Goal: Task Accomplishment & Management: Use online tool/utility

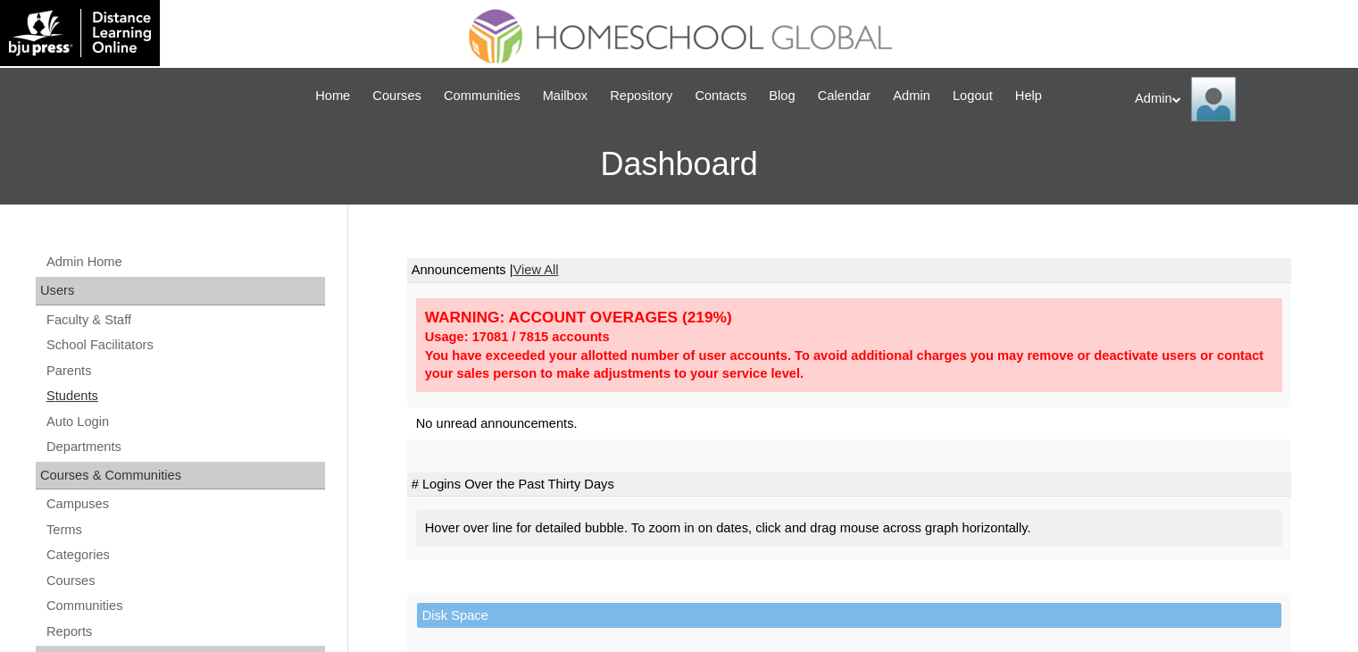
click at [67, 392] on link "Students" at bounding box center [185, 396] width 280 height 22
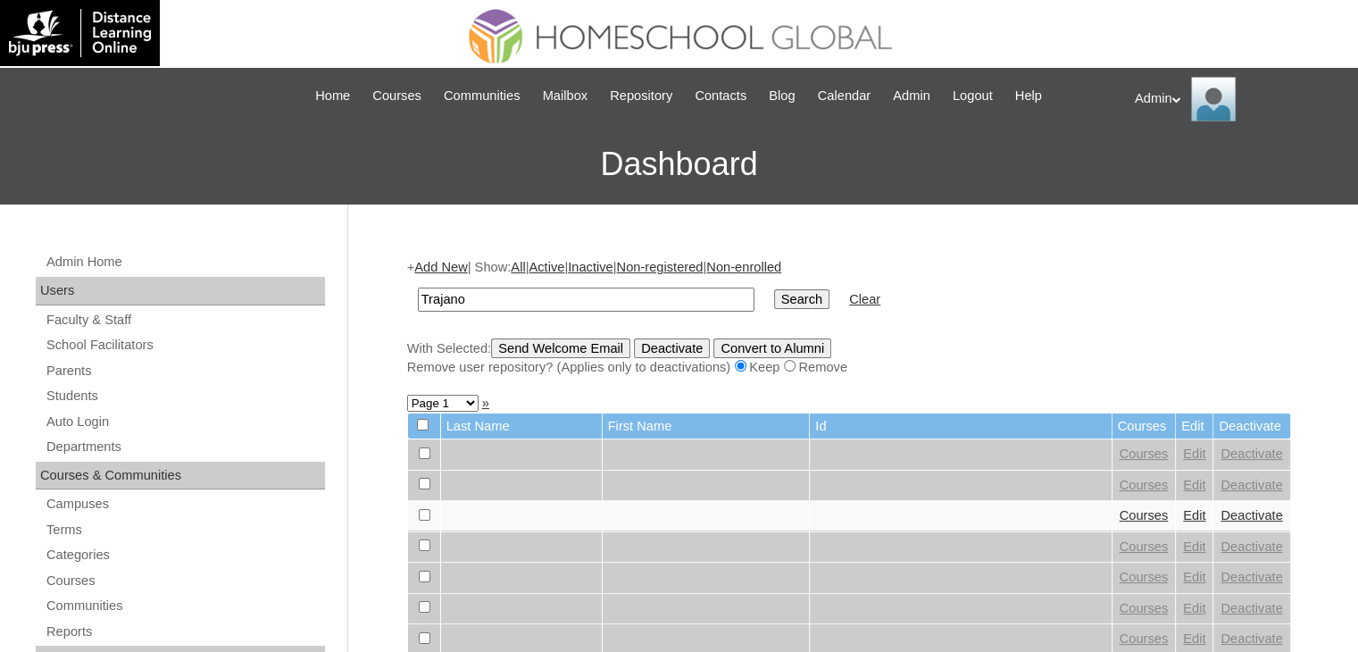
type input "Trajano"
click at [774, 296] on input "Search" at bounding box center [801, 299] width 55 height 20
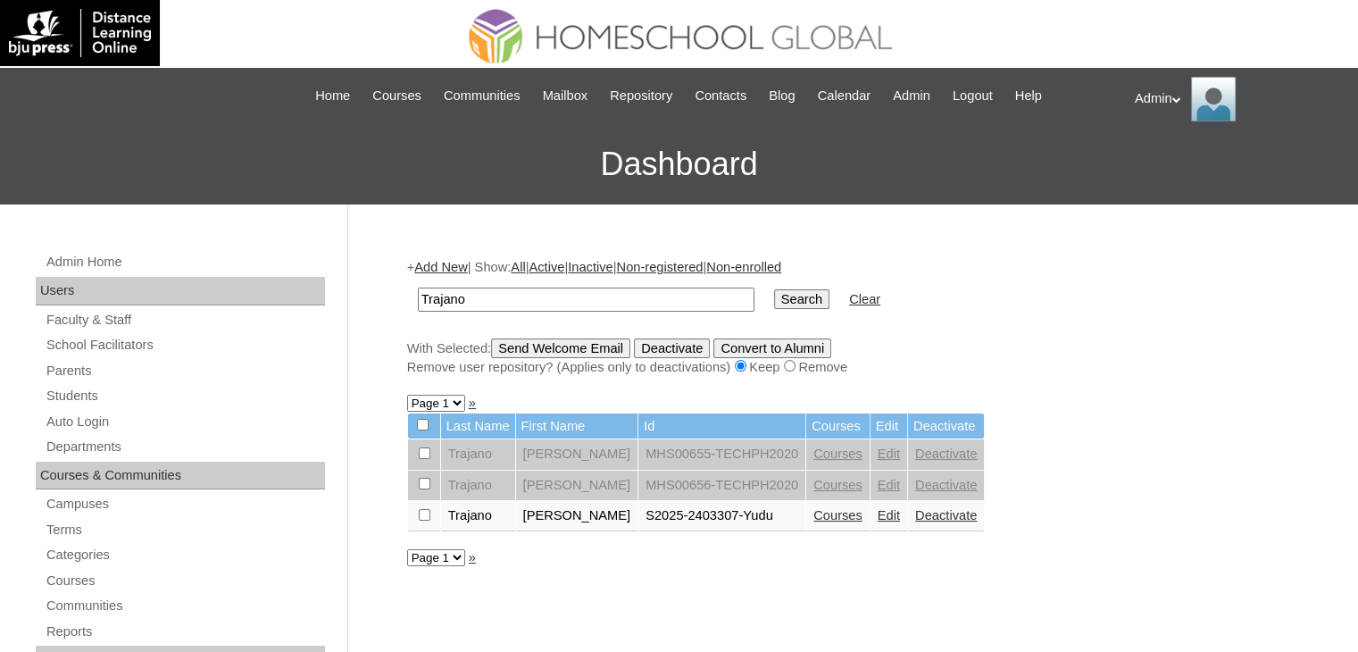
click at [837, 518] on link "Courses" at bounding box center [837, 515] width 49 height 14
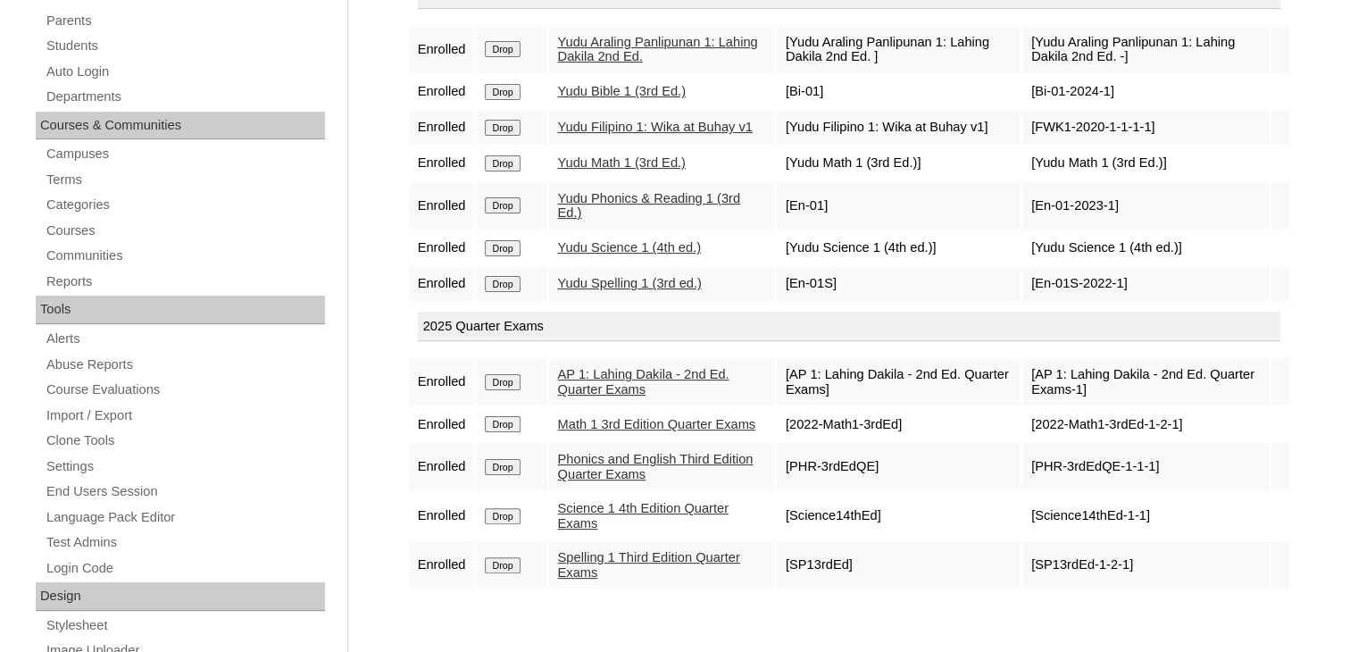
scroll to position [663, 0]
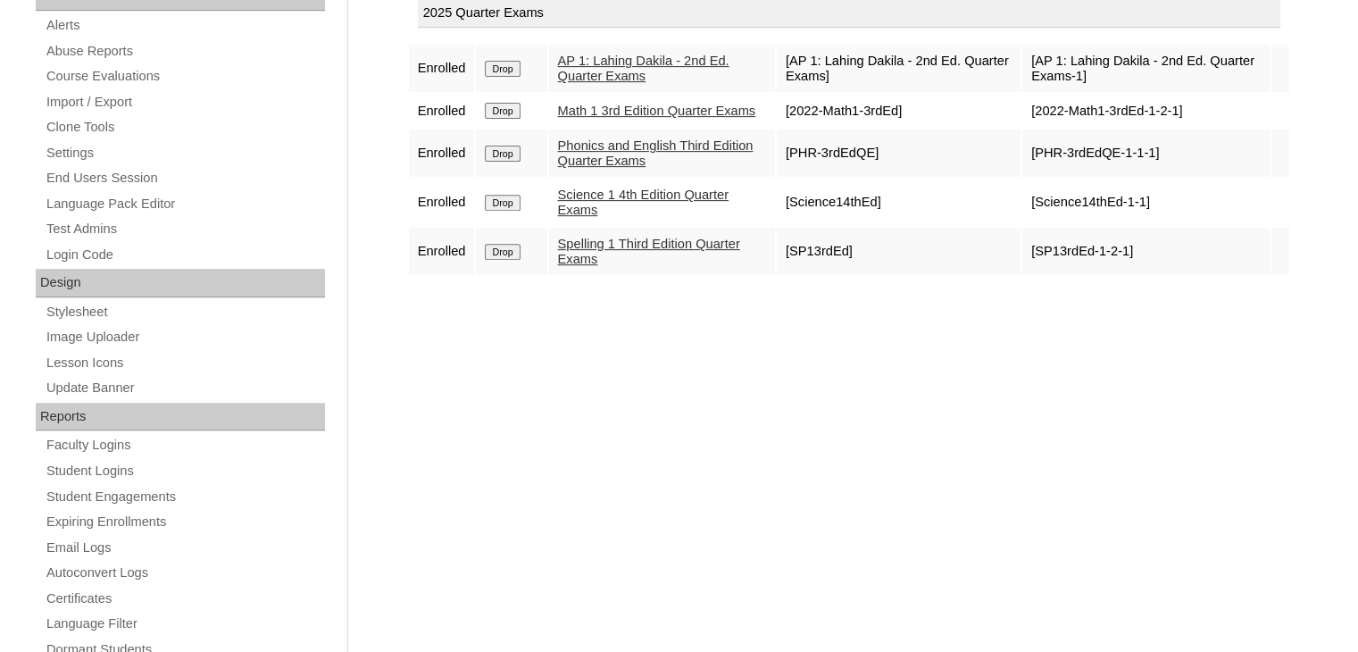
click at [691, 504] on div "Courses:Trajano John Paul Enroll in New Course Yudu SY 2025-2026 Enrolled Drop …" at bounding box center [844, 175] width 893 height 1196
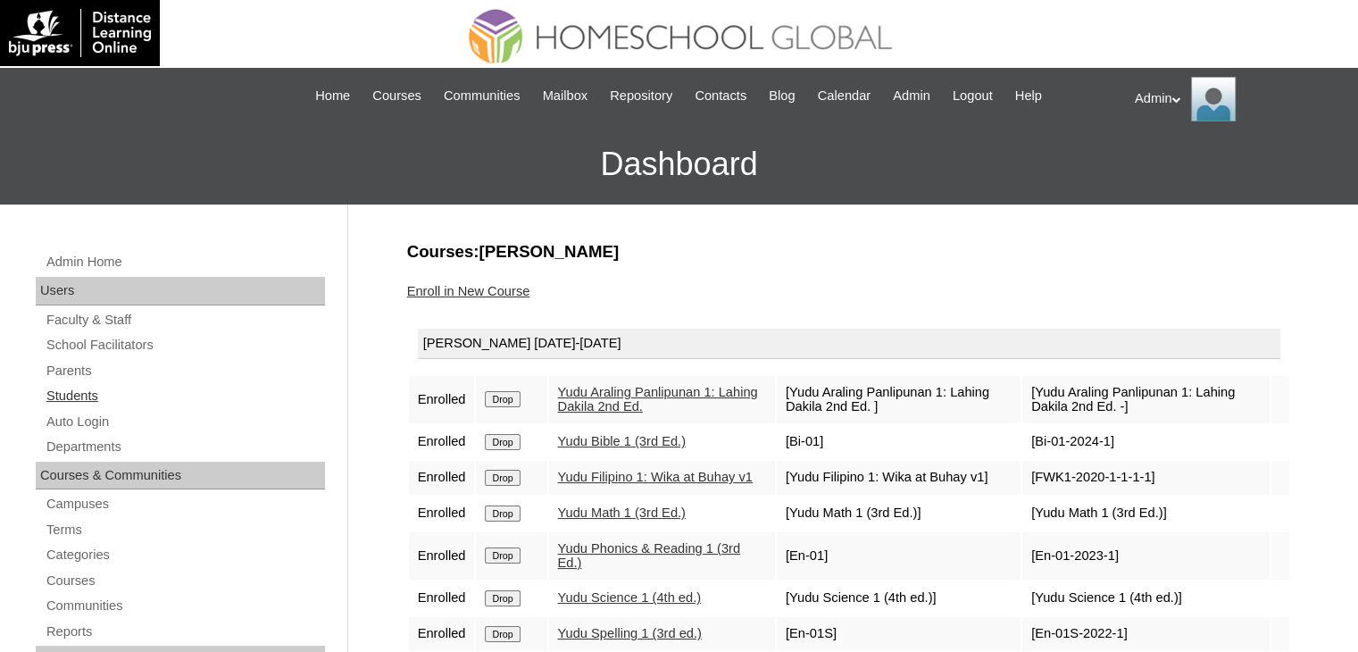
click at [97, 392] on link "Students" at bounding box center [185, 396] width 280 height 22
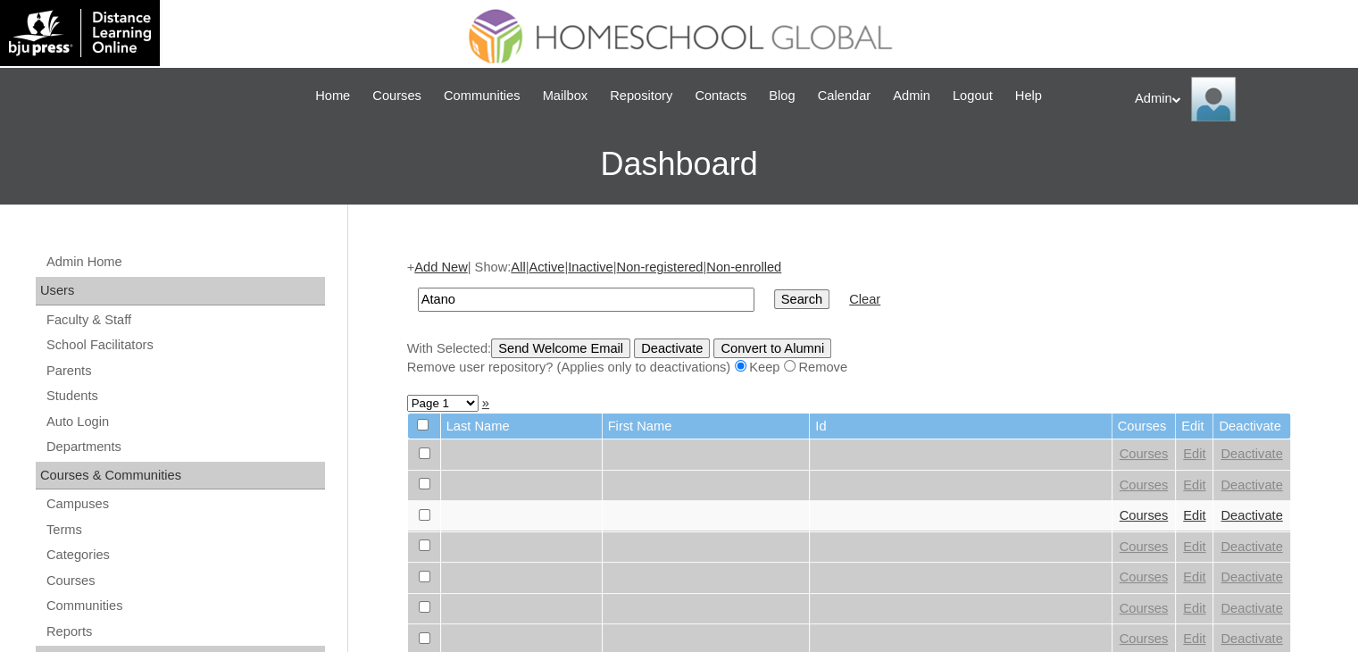
type input "Atano"
click at [774, 296] on input "Search" at bounding box center [801, 299] width 55 height 20
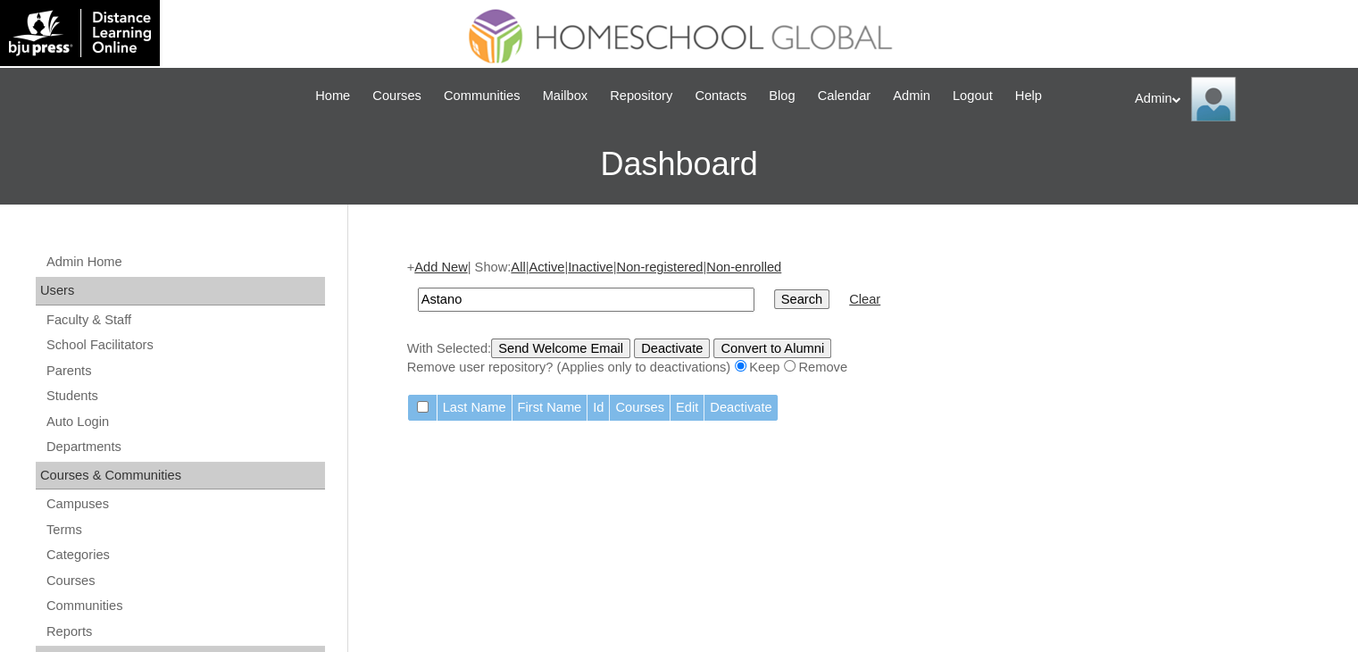
type input "Astano"
click at [774, 301] on input "Search" at bounding box center [801, 299] width 55 height 20
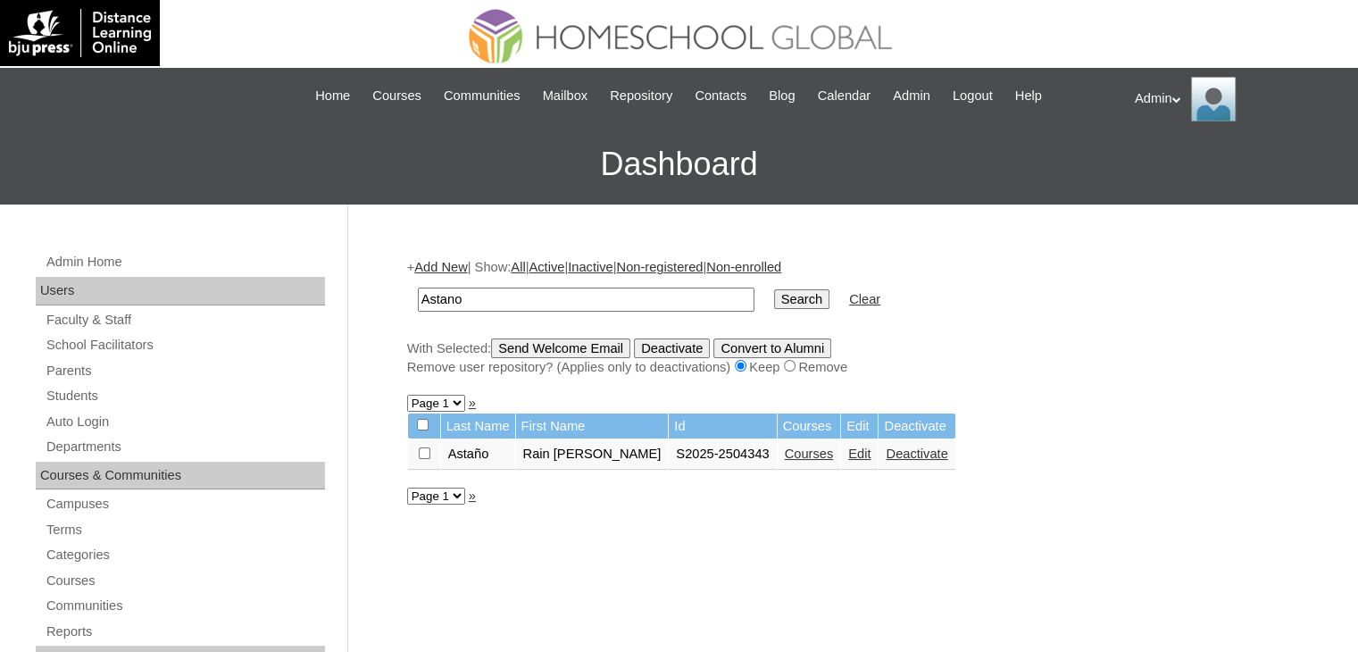
click at [785, 453] on link "Courses" at bounding box center [809, 453] width 49 height 14
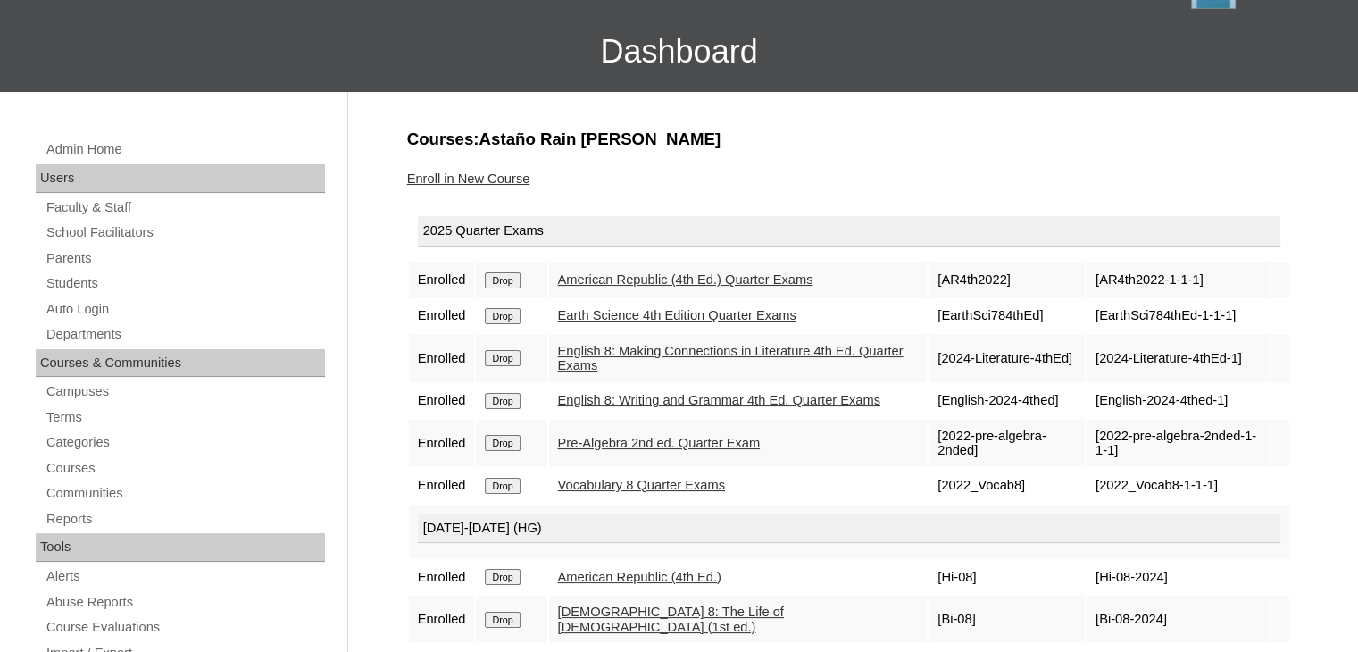
scroll to position [111, 0]
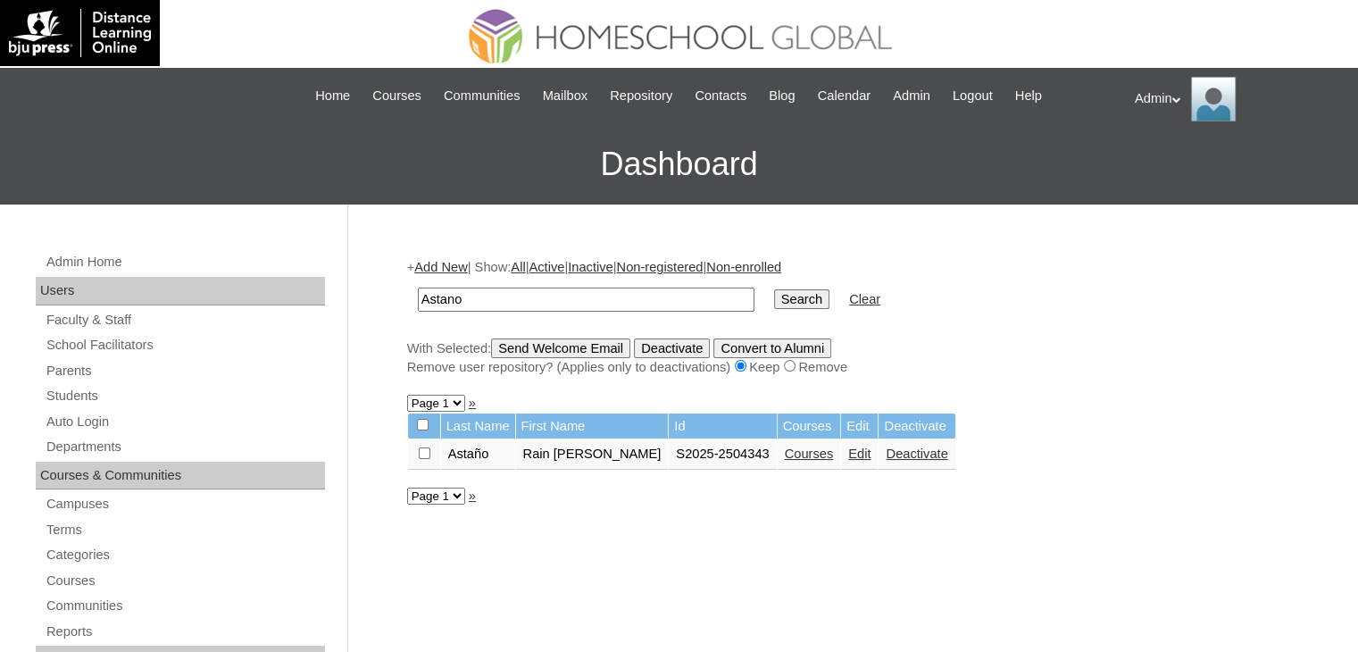
click at [848, 447] on link "Edit" at bounding box center [859, 453] width 22 height 14
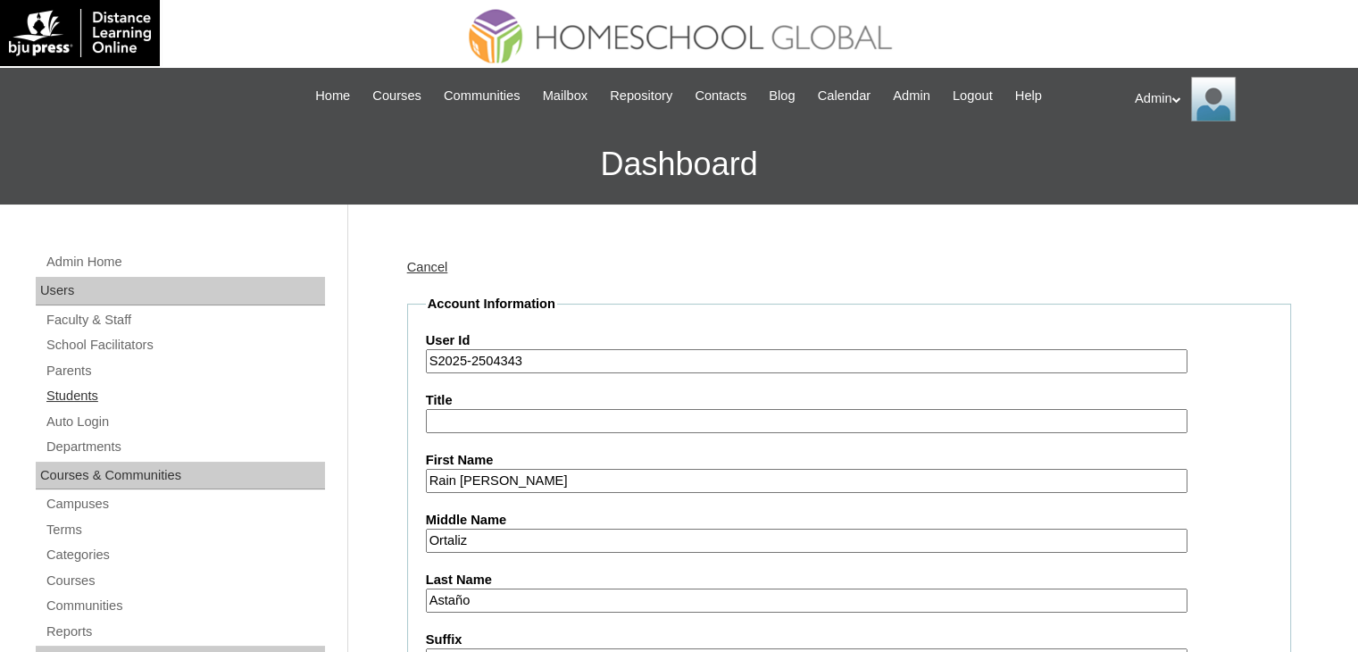
click at [80, 386] on link "Students" at bounding box center [185, 396] width 280 height 22
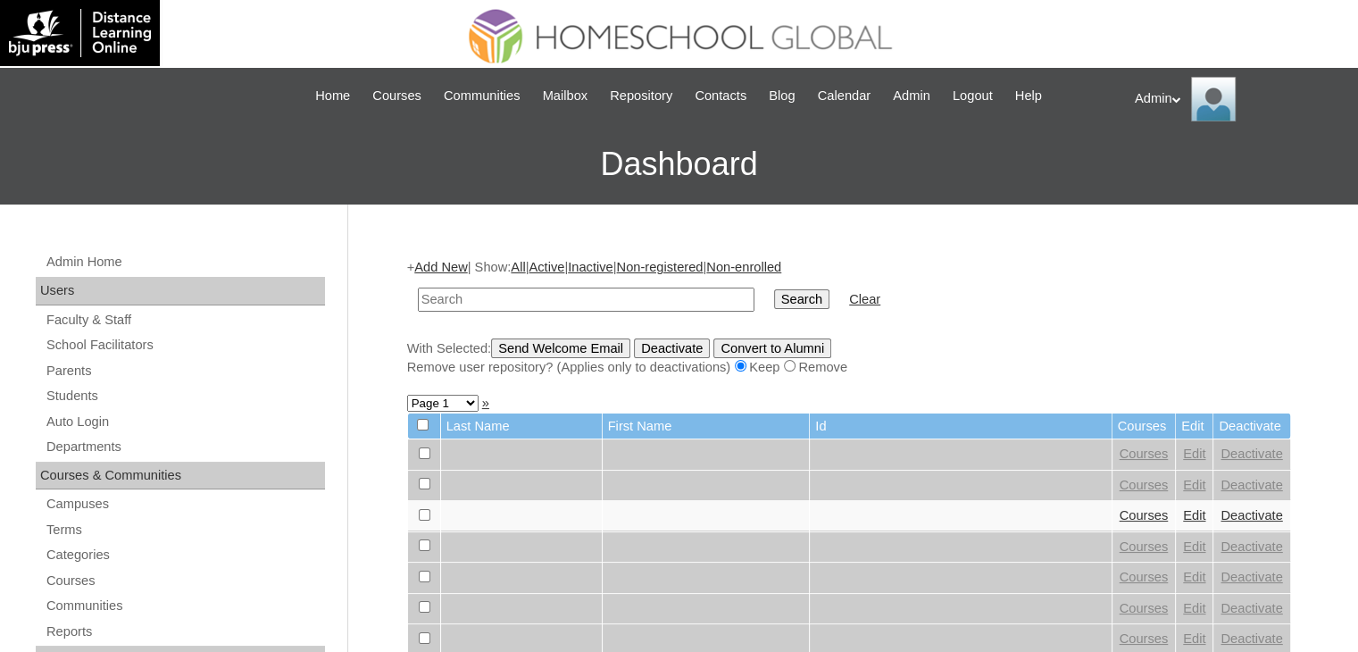
click at [546, 308] on input "text" at bounding box center [586, 300] width 337 height 24
click at [572, 279] on td at bounding box center [586, 300] width 354 height 42
click at [575, 289] on input "text" at bounding box center [586, 300] width 337 height 24
click at [537, 302] on input "text" at bounding box center [586, 300] width 337 height 24
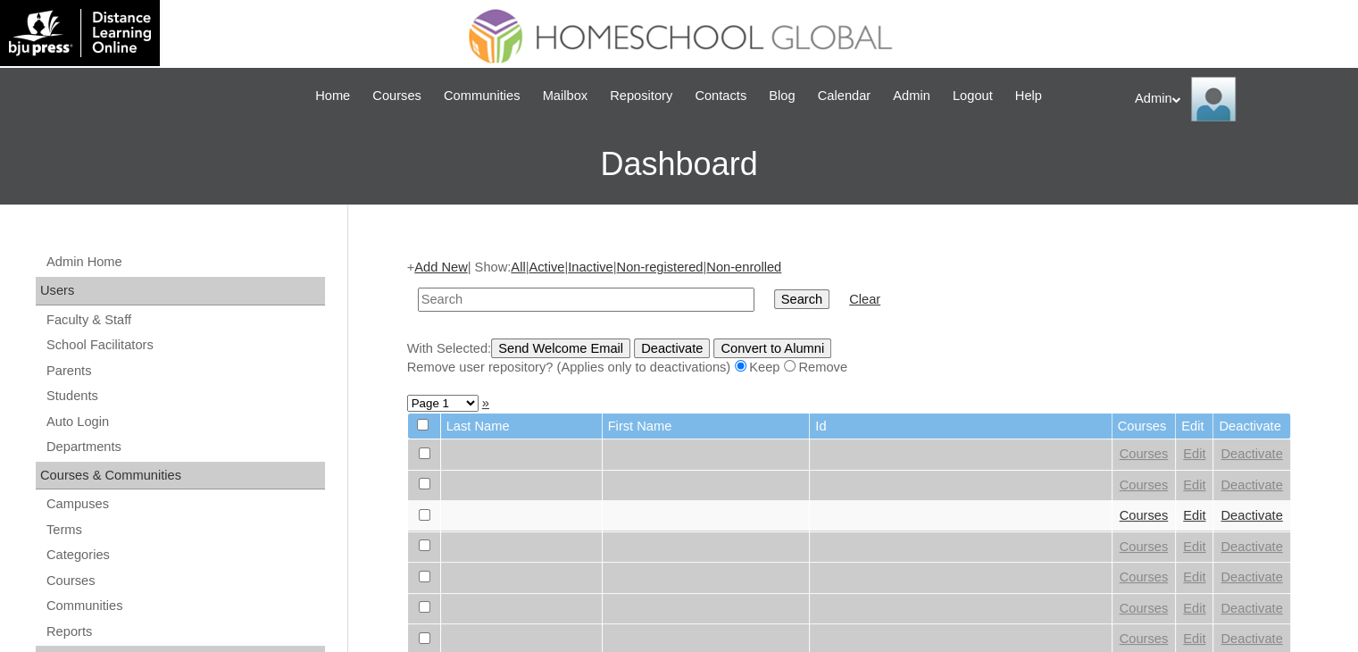
paste input "Margaret Jayne"
type input "Margaret Jayne"
click at [774, 303] on input "Search" at bounding box center [801, 299] width 55 height 20
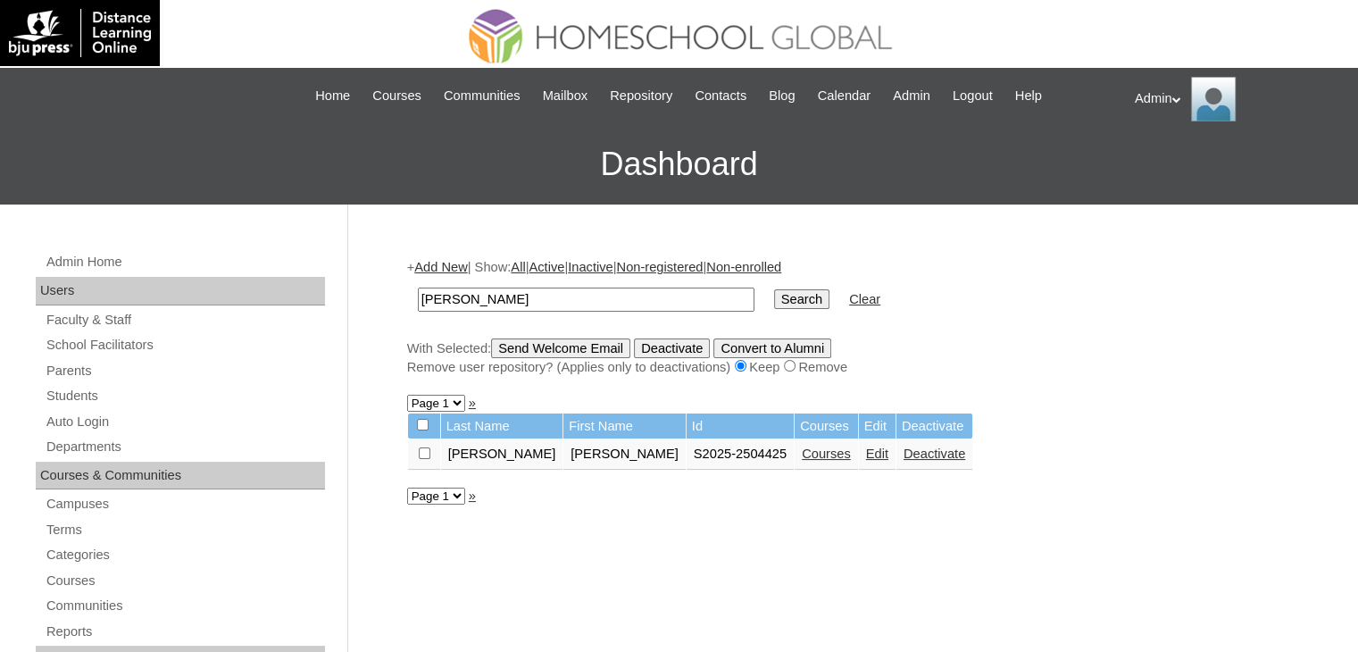
click at [802, 452] on link "Courses" at bounding box center [826, 453] width 49 height 14
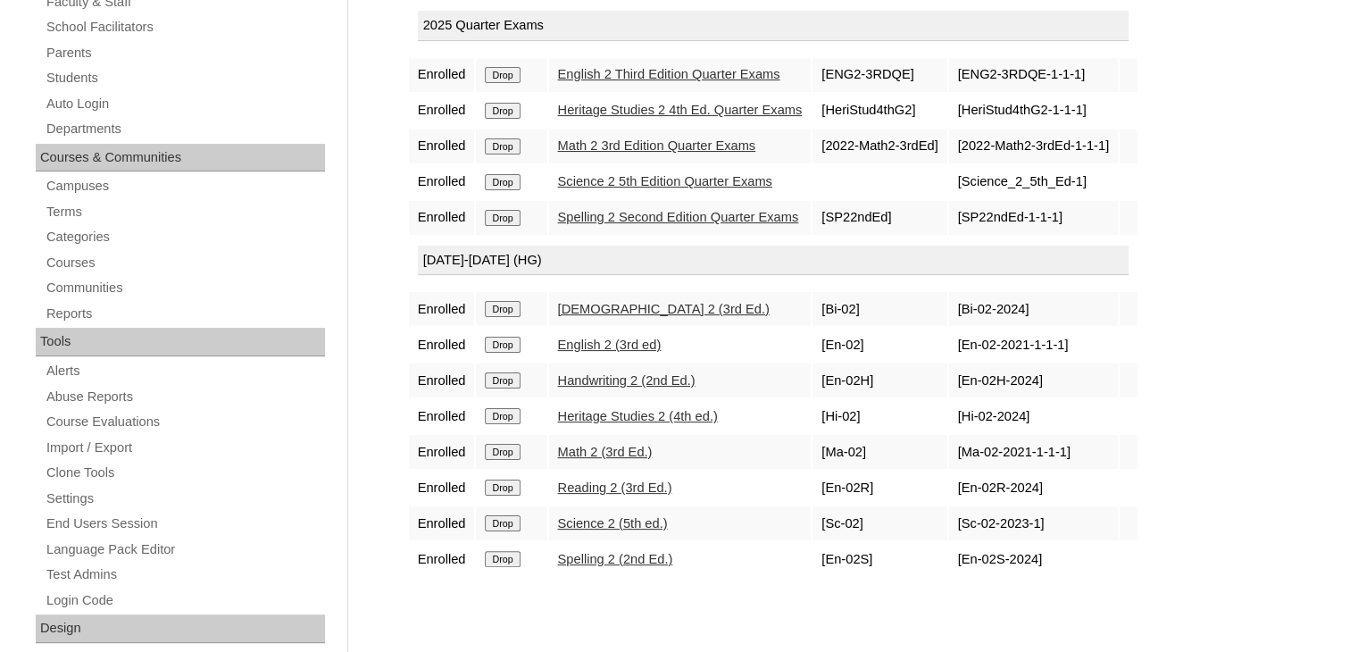
scroll to position [392, 0]
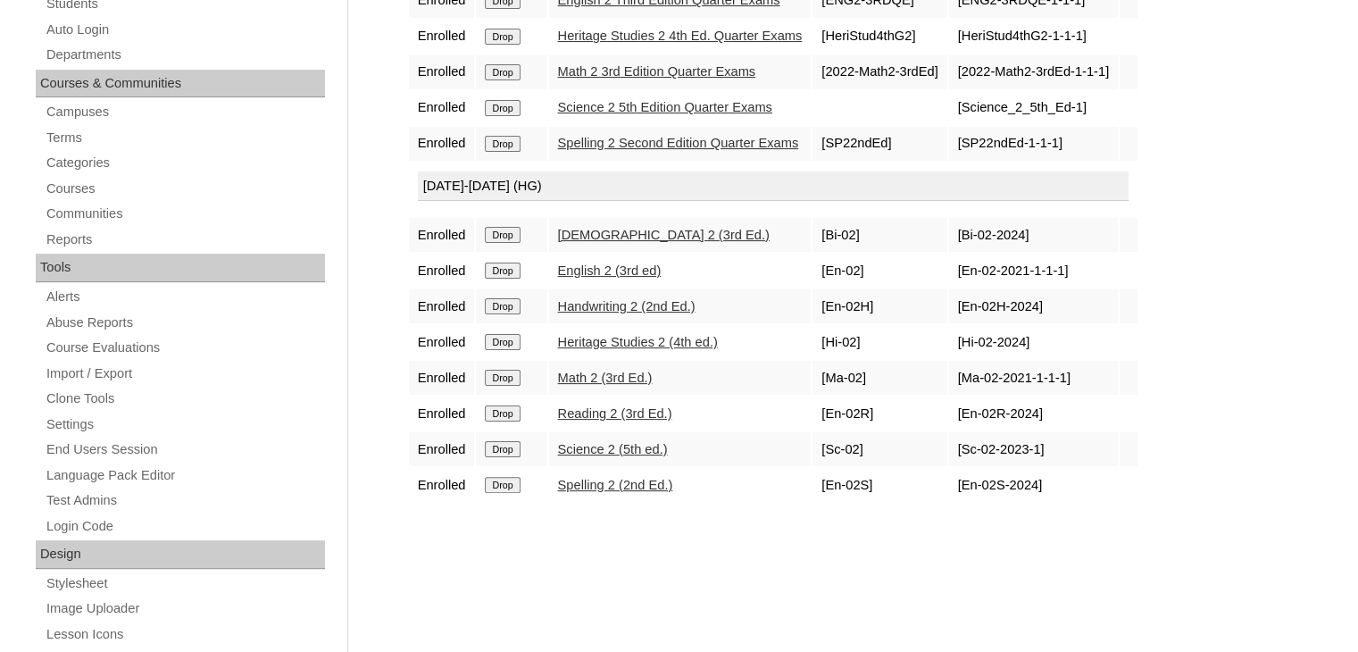
click at [622, 375] on link "Math 2 (3rd Ed.)" at bounding box center [605, 378] width 95 height 14
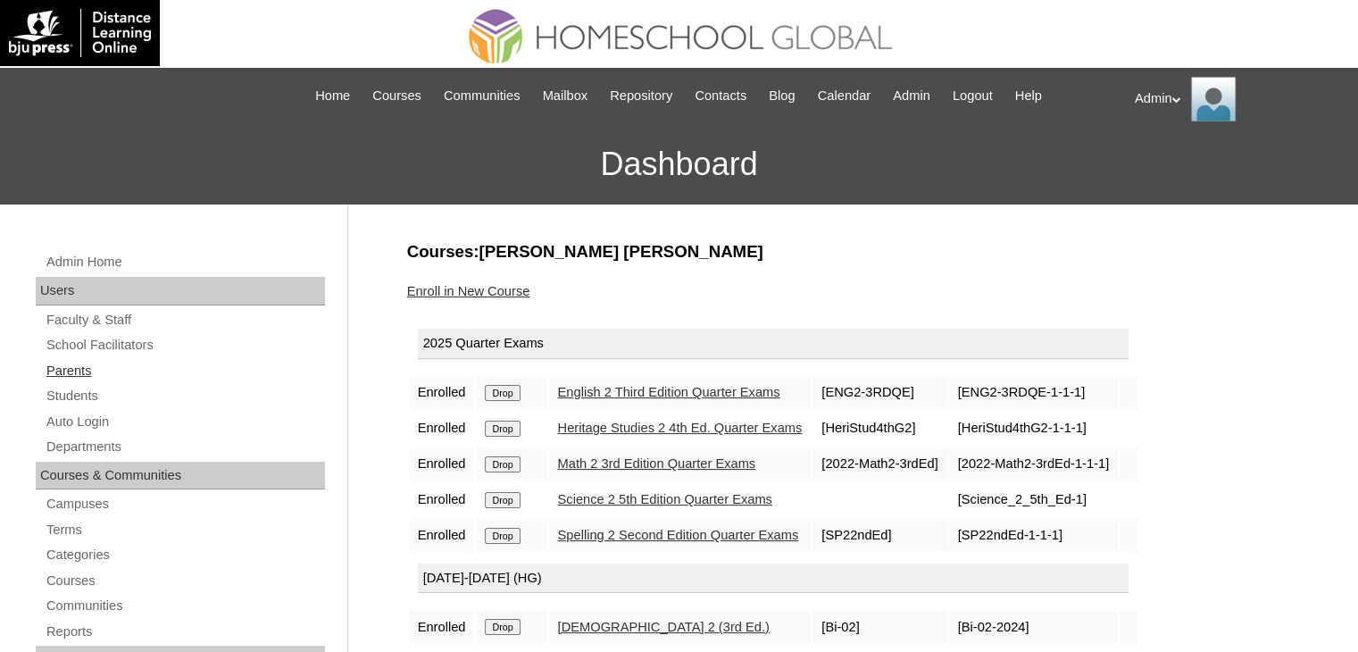
click at [72, 372] on link "Parents" at bounding box center [185, 371] width 280 height 22
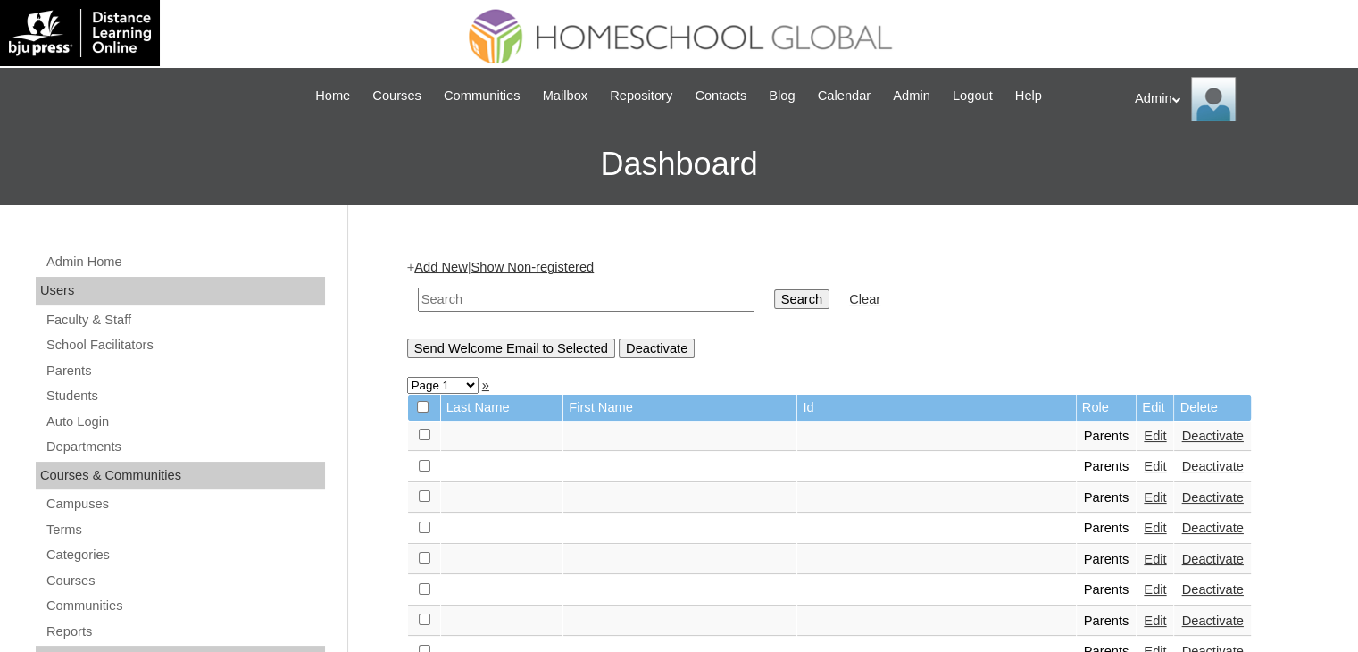
click at [505, 290] on input "text" at bounding box center [586, 300] width 337 height 24
type input "Astano"
click at [774, 297] on input "Search" at bounding box center [801, 299] width 55 height 20
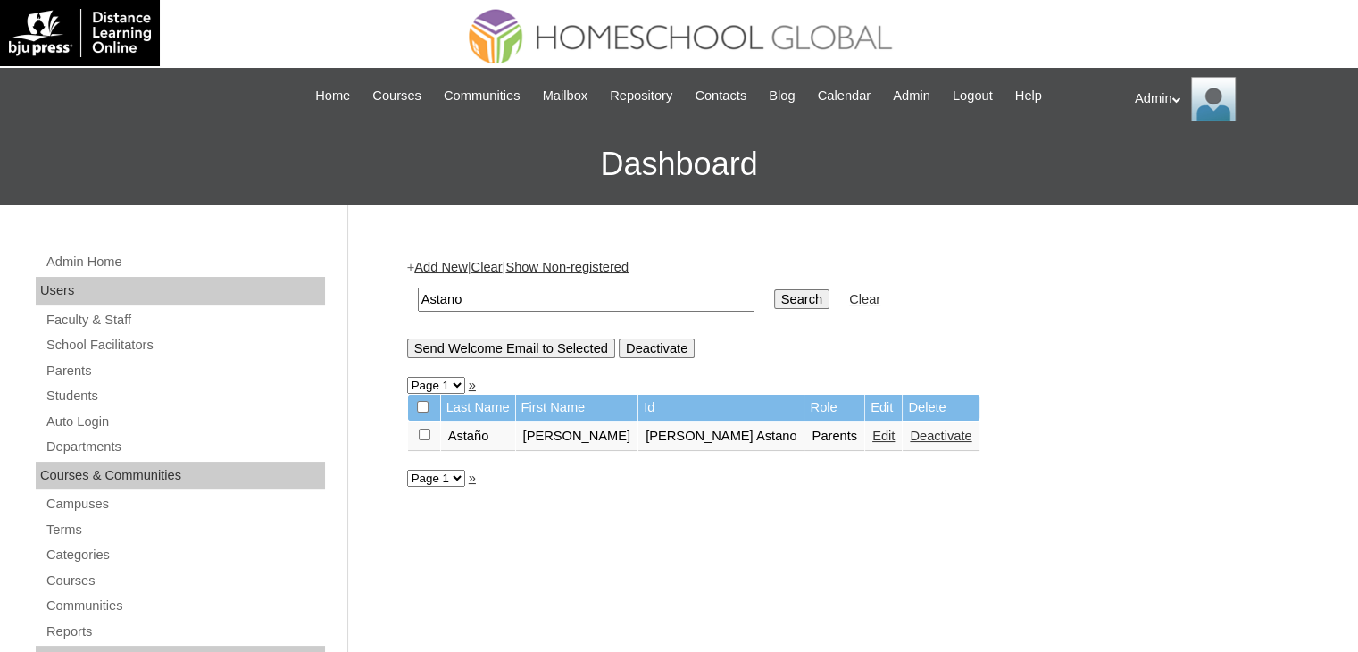
click at [872, 429] on link "Edit" at bounding box center [883, 436] width 22 height 14
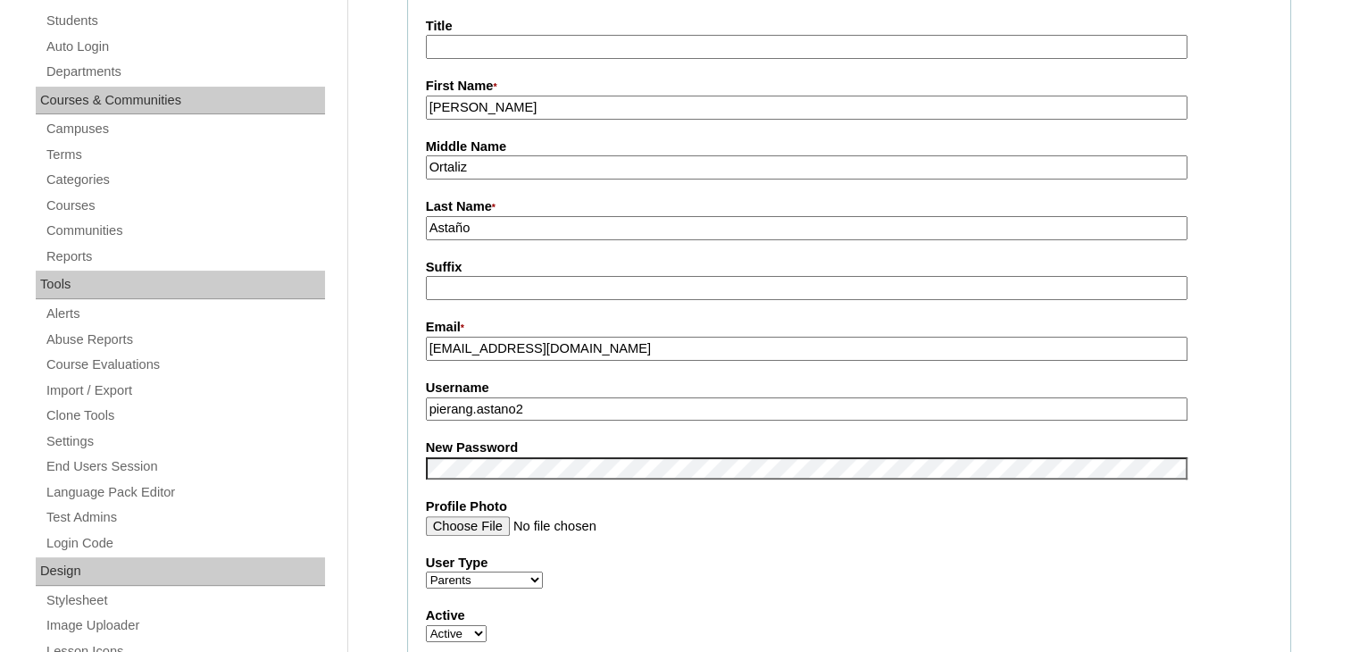
scroll to position [377, 0]
drag, startPoint x: 557, startPoint y: 397, endPoint x: 415, endPoint y: 398, distance: 142.0
click at [415, 398] on fieldset "Account Information User Id * [PERSON_NAME] Astano Title First Name * [PERSON_N…" at bounding box center [849, 452] width 884 height 1068
click at [878, 533] on fieldset "Account Information User Id * Pier Angeli Ortaliz Astano Title First Name * Pie…" at bounding box center [849, 452] width 884 height 1068
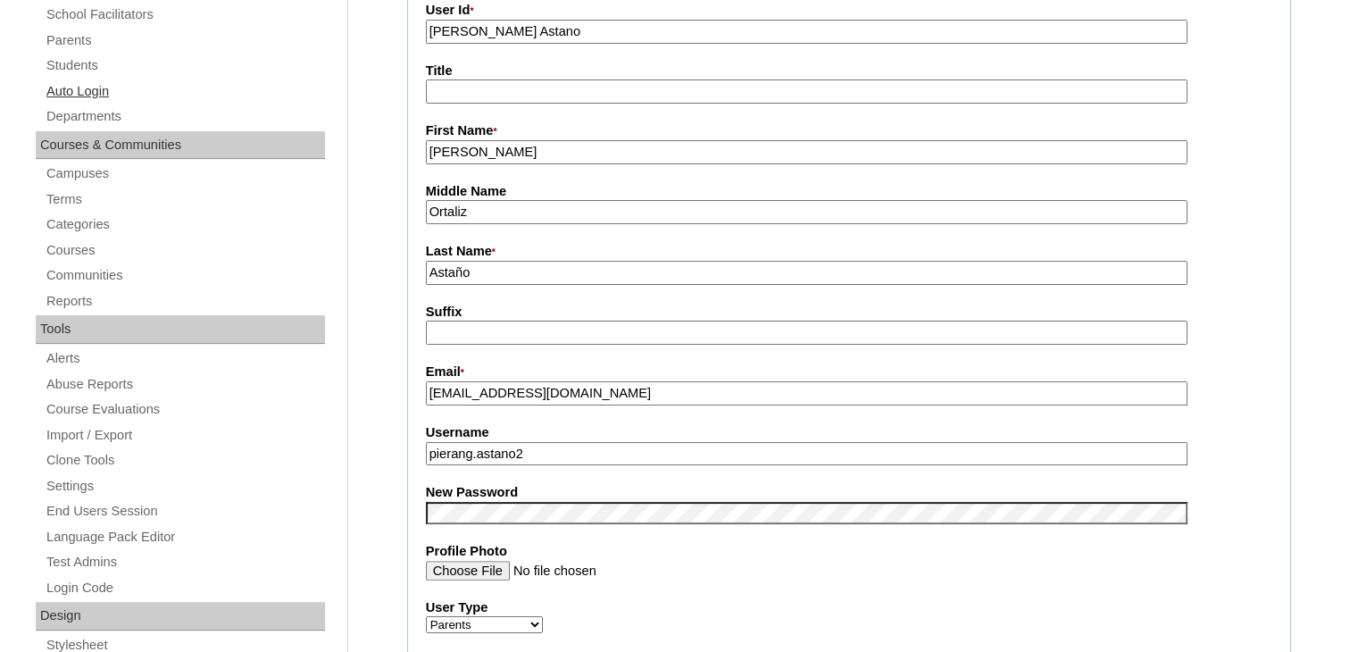
click at [92, 89] on link "Auto Login" at bounding box center [185, 91] width 280 height 22
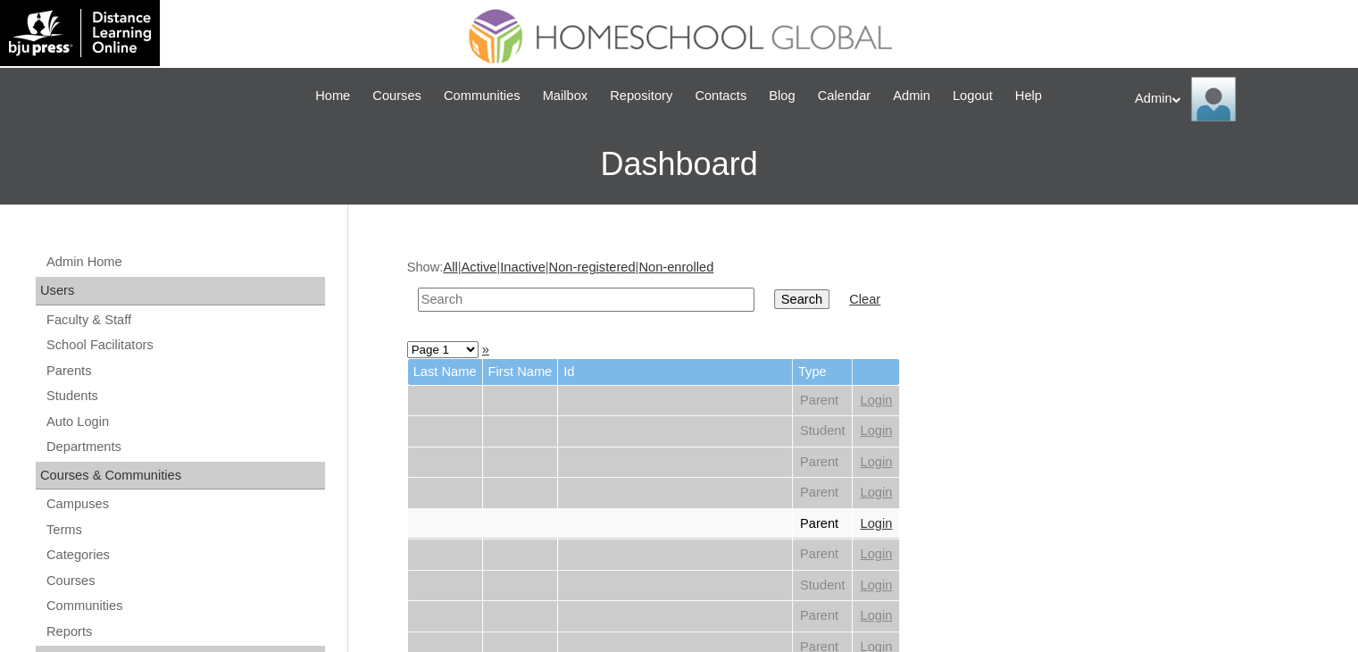
click at [590, 296] on input "text" at bounding box center [586, 300] width 337 height 24
type input "Astano"
click at [774, 289] on input "Search" at bounding box center [801, 299] width 55 height 20
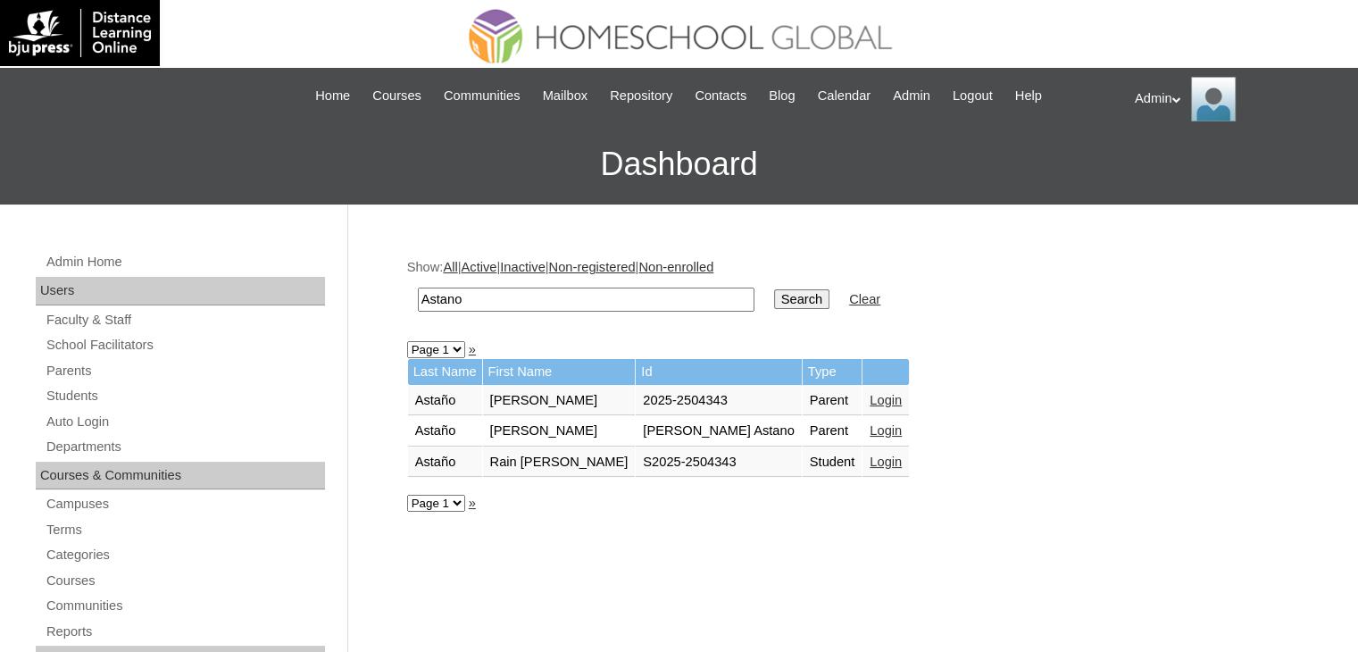
click at [870, 398] on link "Login" at bounding box center [886, 400] width 32 height 14
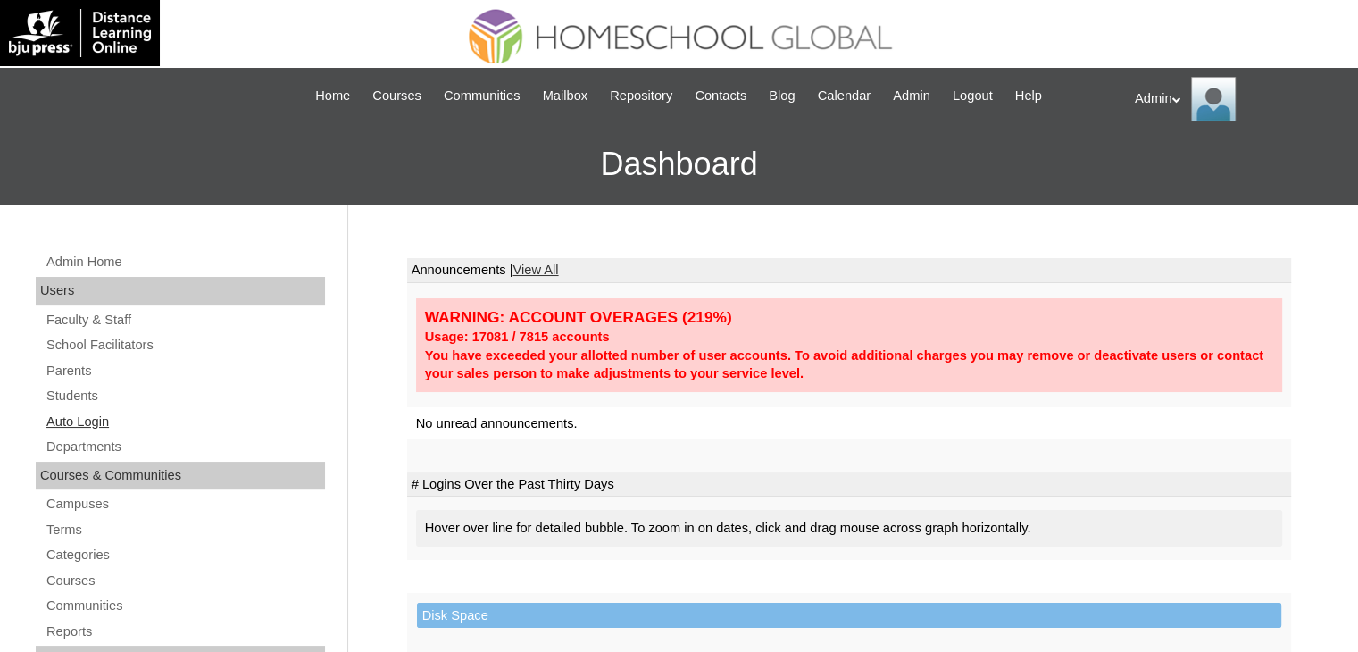
click at [81, 422] on link "Auto Login" at bounding box center [185, 422] width 280 height 22
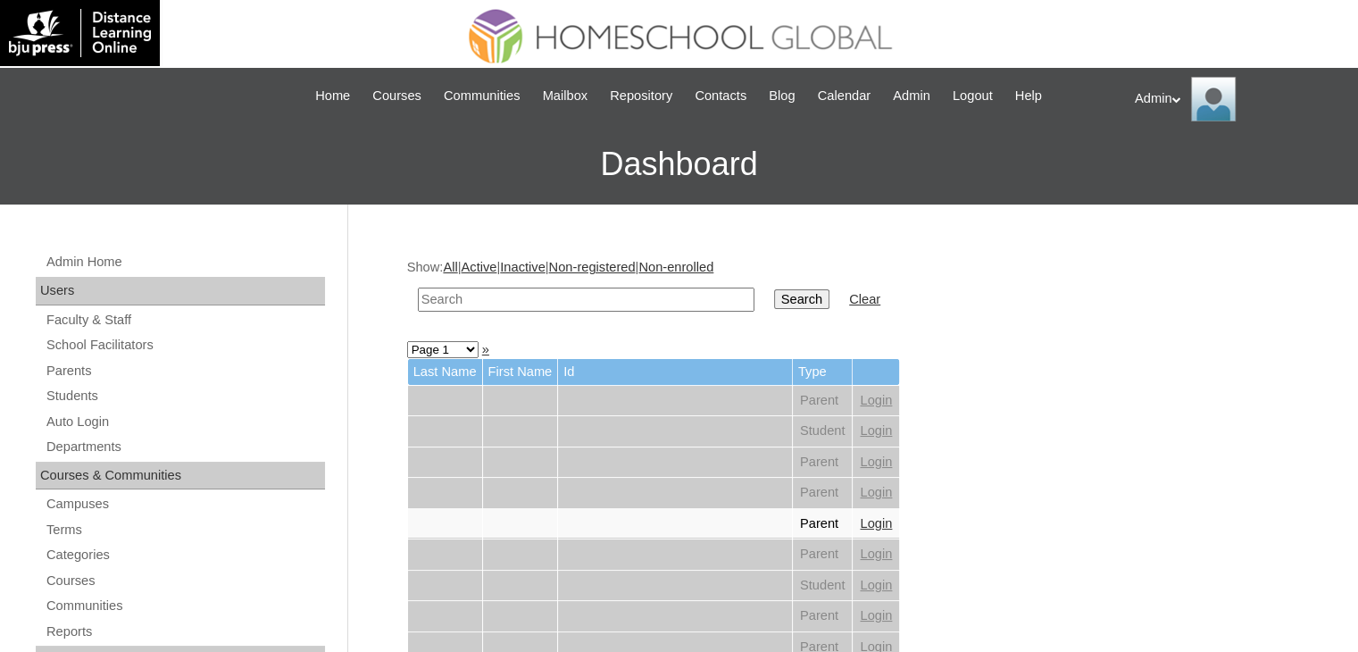
click at [573, 306] on input "text" at bounding box center [586, 300] width 337 height 24
type input "Astano"
click at [774, 297] on input "Search" at bounding box center [801, 299] width 55 height 20
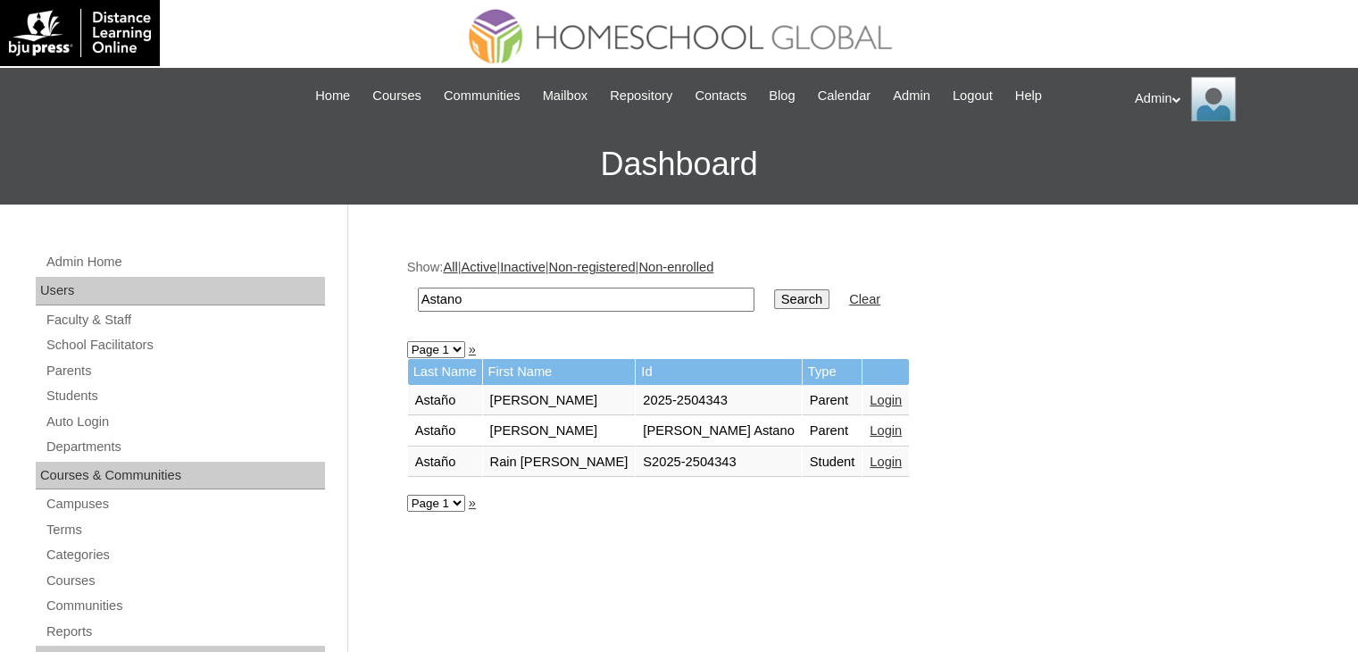
click at [870, 426] on link "Login" at bounding box center [886, 430] width 32 height 14
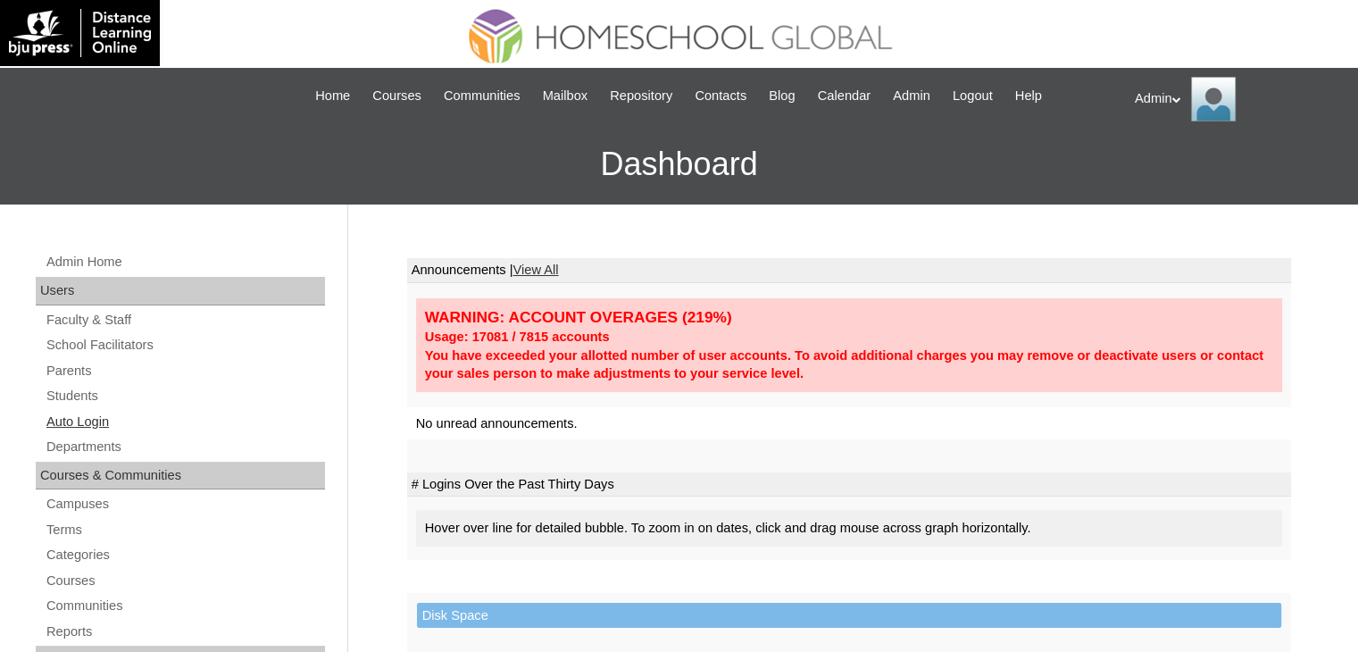
click at [79, 429] on link "Auto Login" at bounding box center [185, 422] width 280 height 22
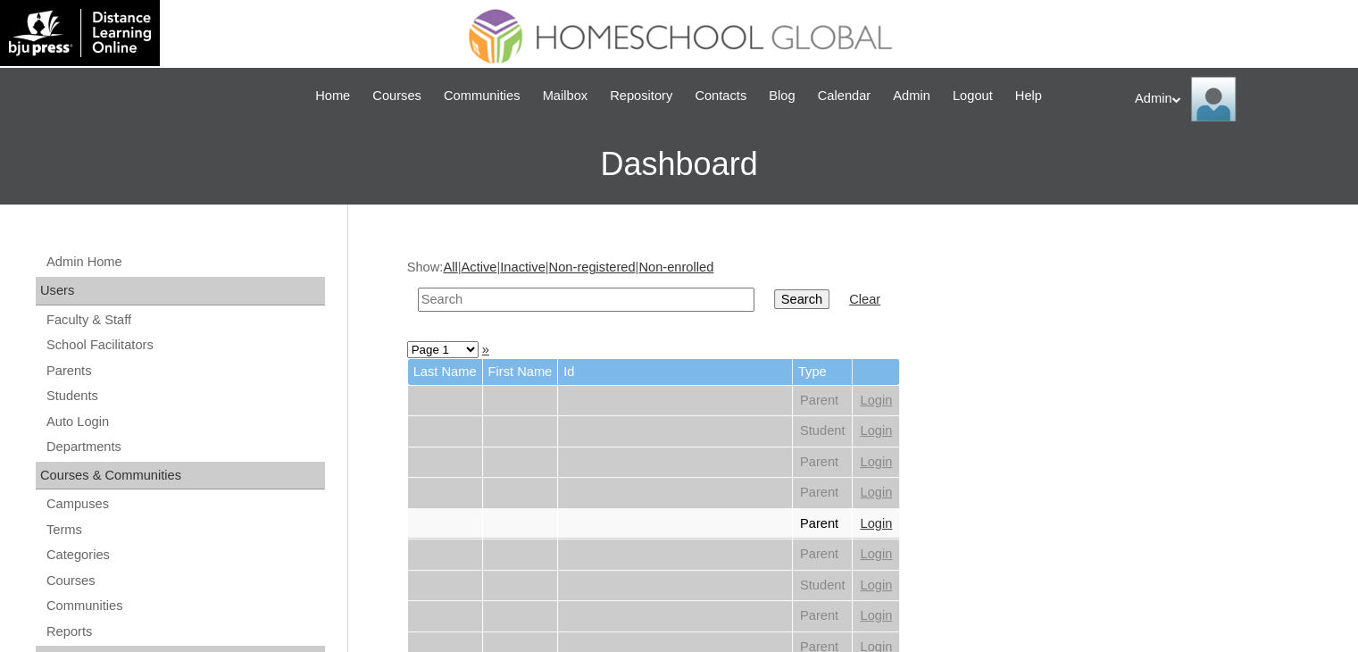
click at [558, 290] on input "text" at bounding box center [586, 300] width 337 height 24
type input "Astano"
click at [774, 304] on input "Search" at bounding box center [801, 299] width 55 height 20
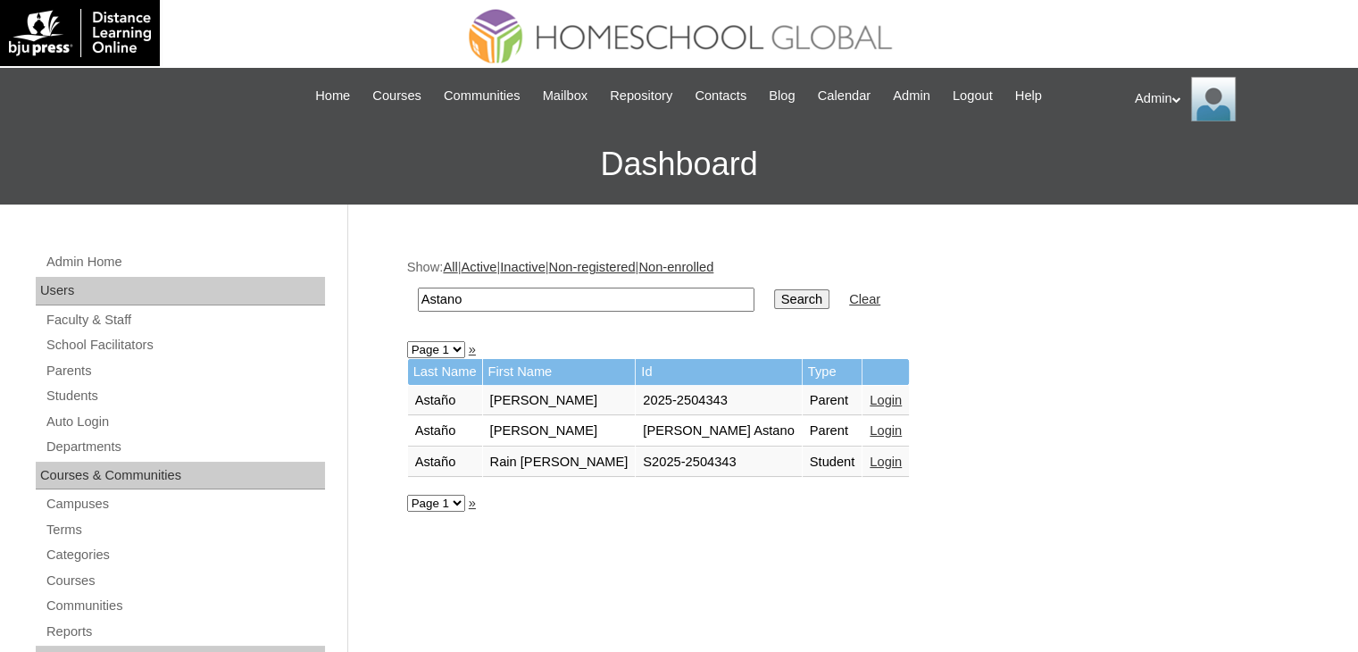
click at [870, 433] on link "Login" at bounding box center [886, 430] width 32 height 14
